Goal: Information Seeking & Learning: Learn about a topic

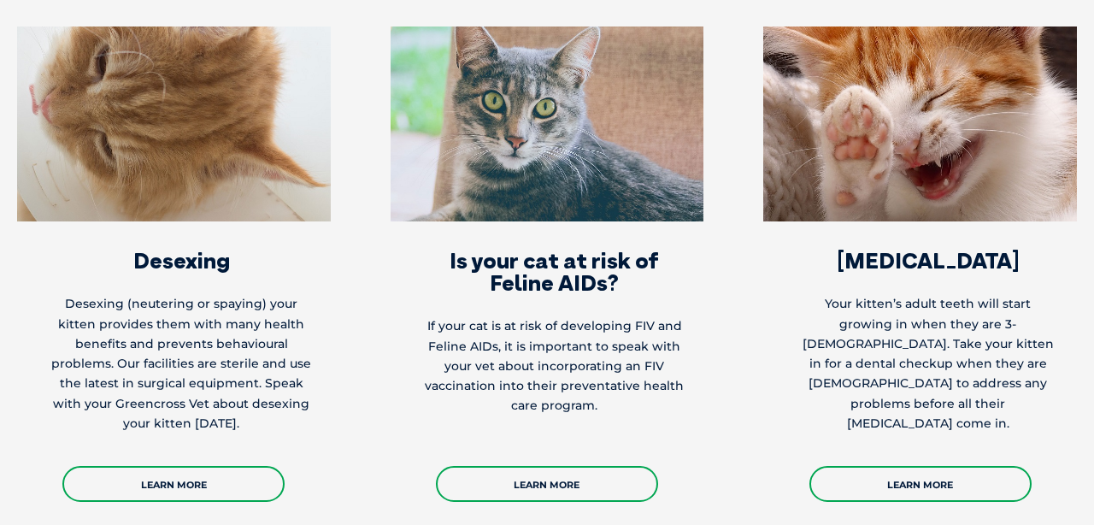
scroll to position [2867, 0]
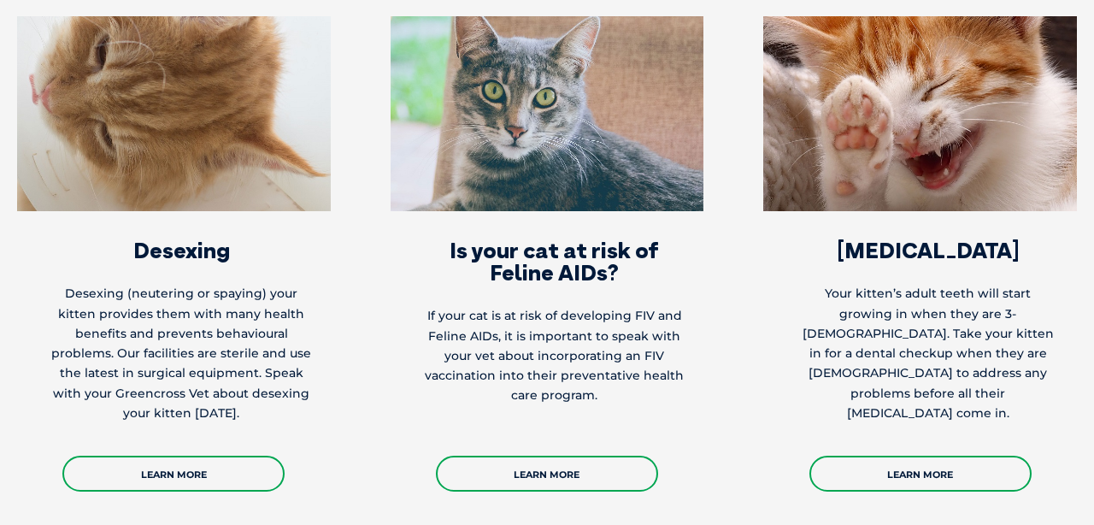
click at [188, 75] on img at bounding box center [174, 113] width 314 height 195
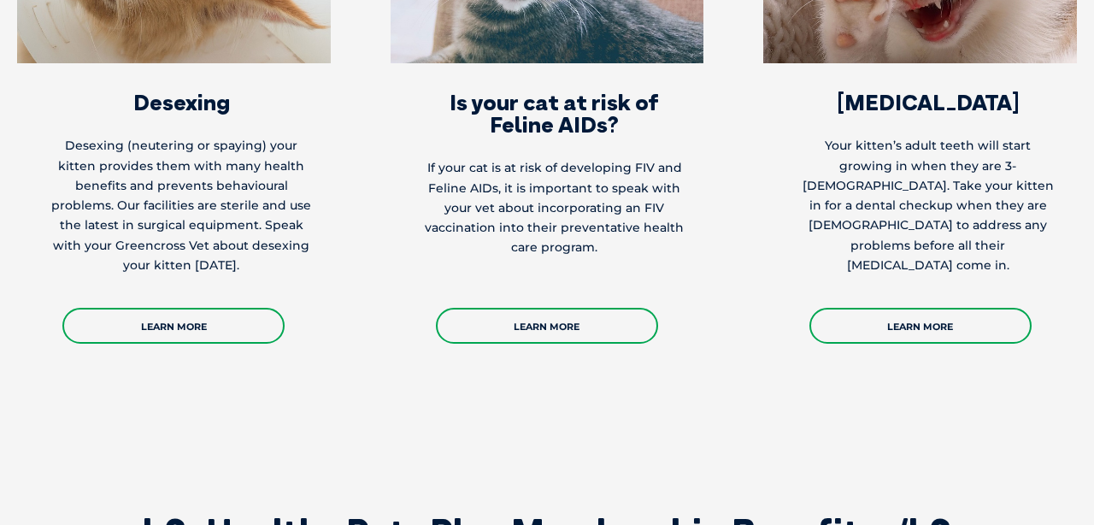
scroll to position [3014, 0]
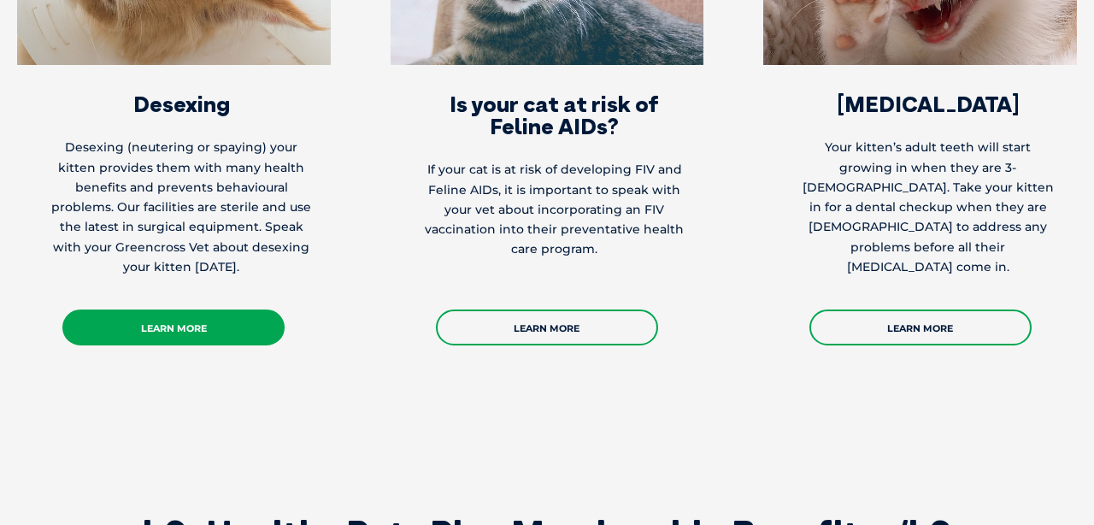
click at [169, 309] on link "Learn More" at bounding box center [173, 327] width 222 height 36
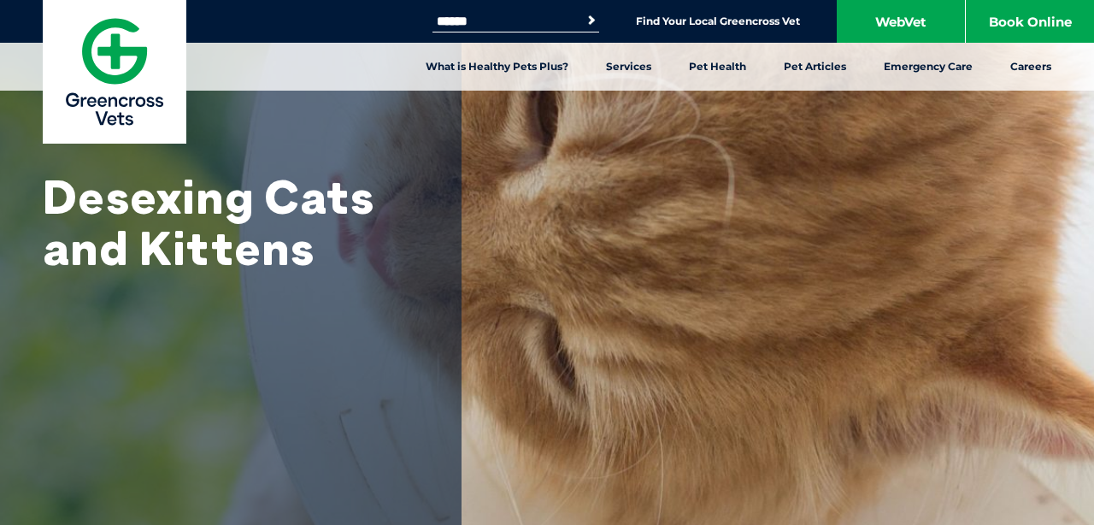
click at [471, 23] on input "Search for:" at bounding box center [505, 22] width 145 height 14
type input "**********"
click at [583, 12] on button "Search" at bounding box center [591, 20] width 17 height 17
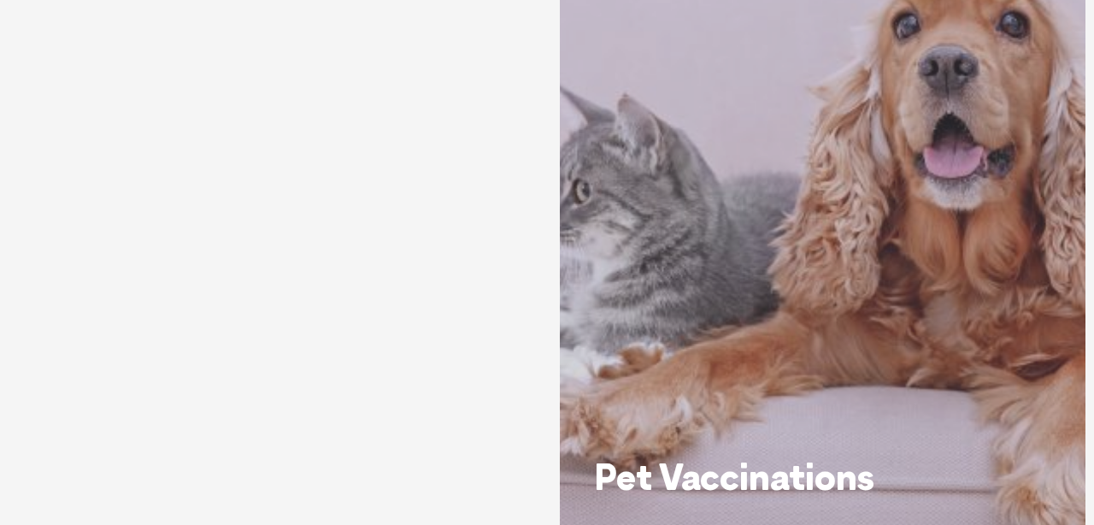
scroll to position [940, 0]
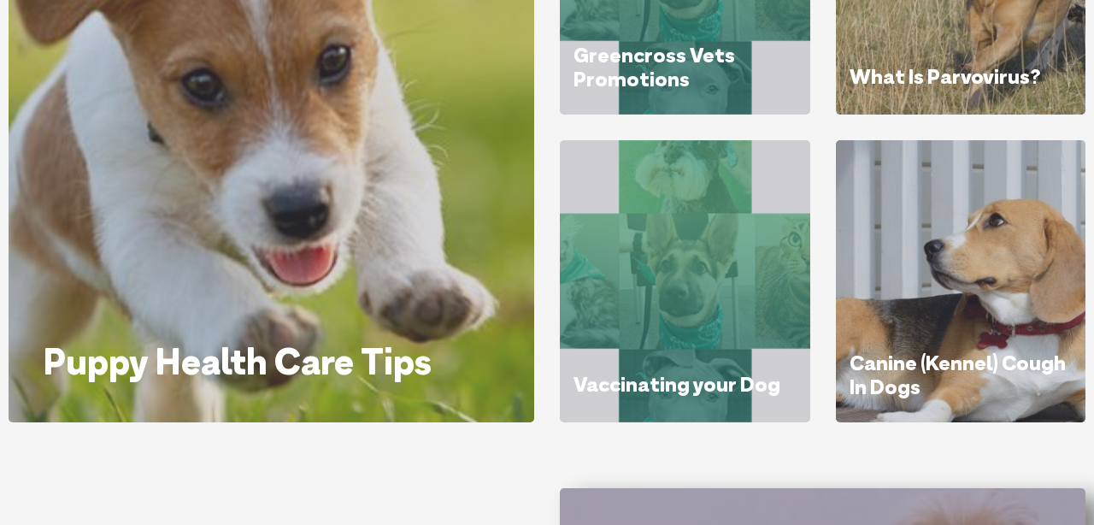
scroll to position [416, 0]
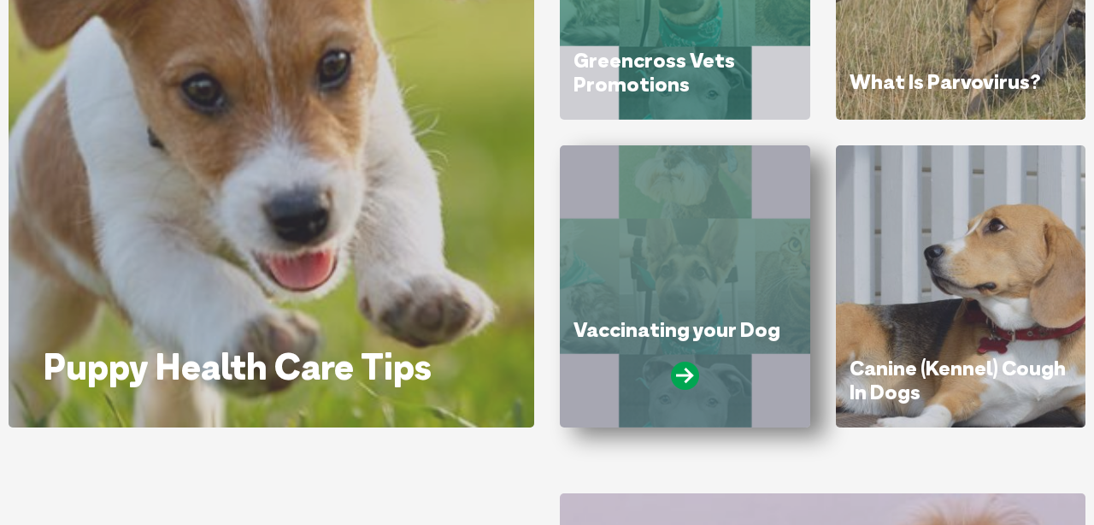
click at [648, 284] on div "Vaccinating your Dog" at bounding box center [685, 286] width 250 height 282
click at [688, 377] on icon at bounding box center [685, 376] width 28 height 28
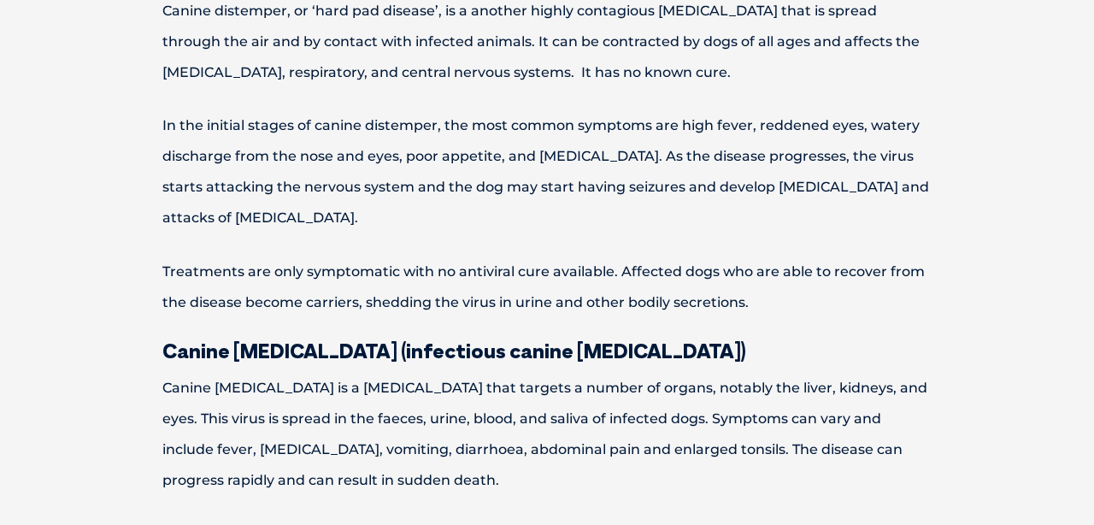
scroll to position [669, 0]
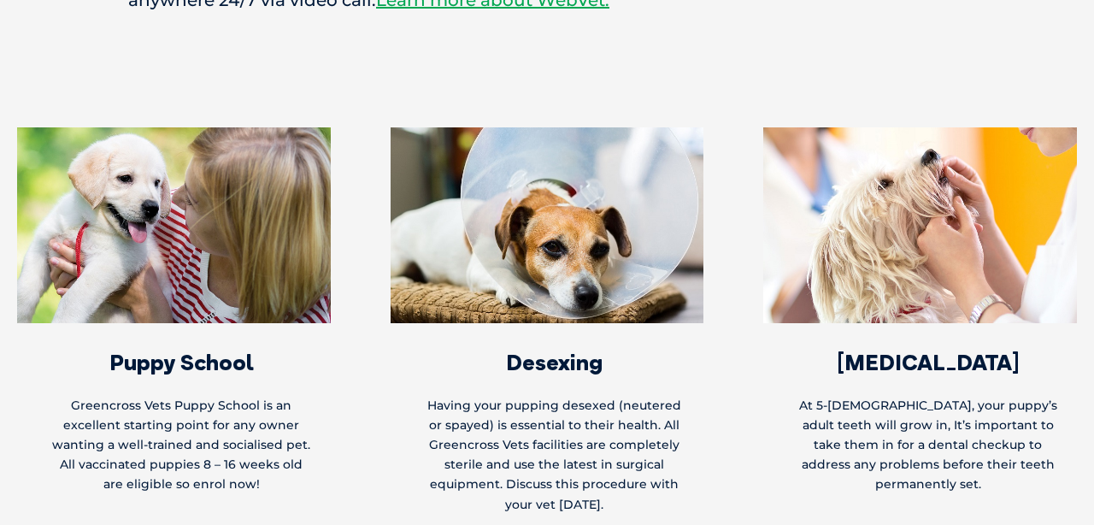
scroll to position [3300, 0]
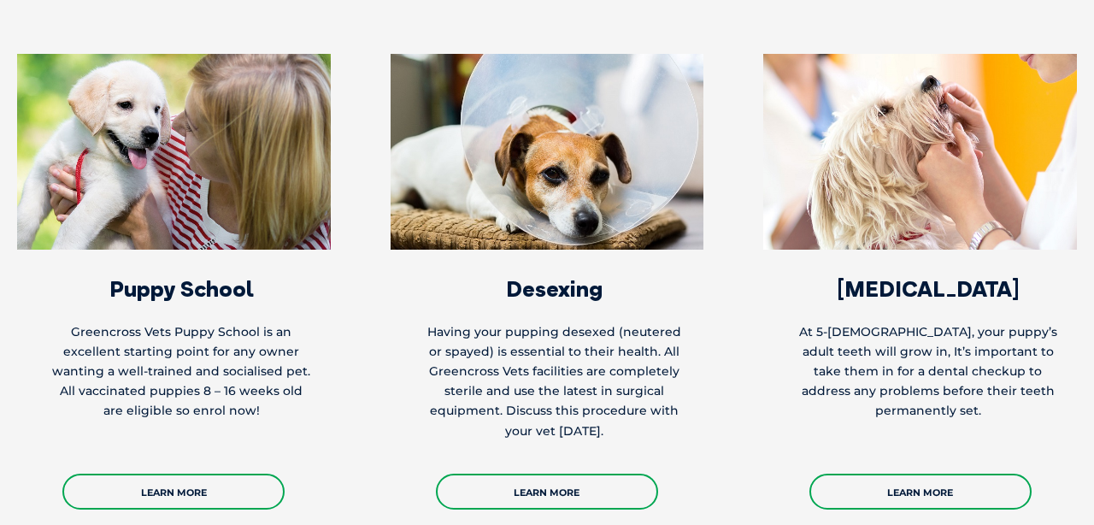
click at [578, 157] on img at bounding box center [548, 151] width 314 height 195
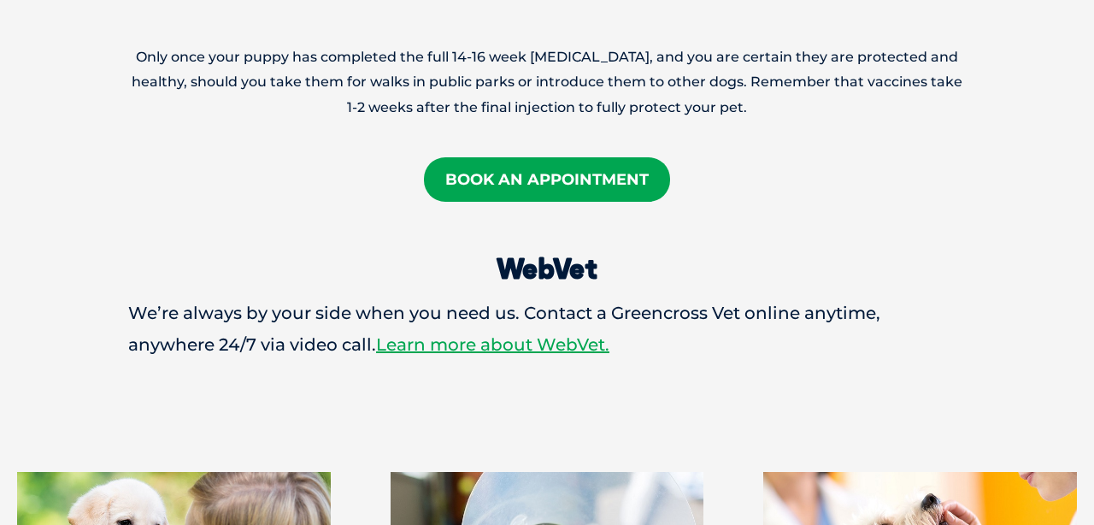
scroll to position [2634, 0]
